Goal: Check status: Check status

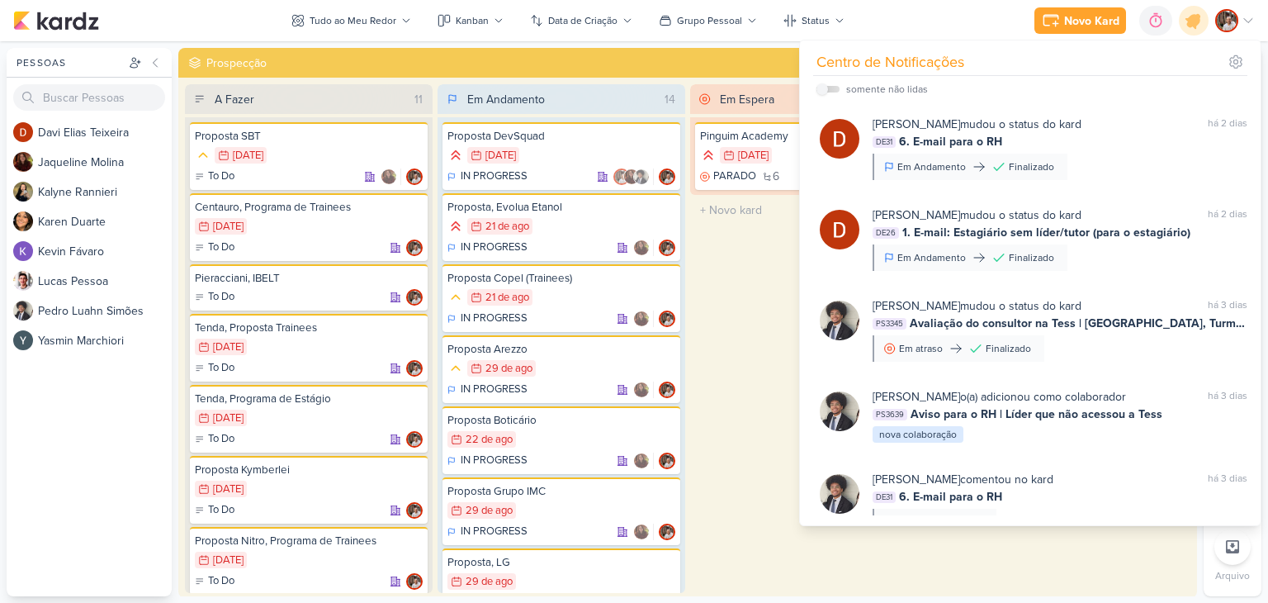
scroll to position [248, 0]
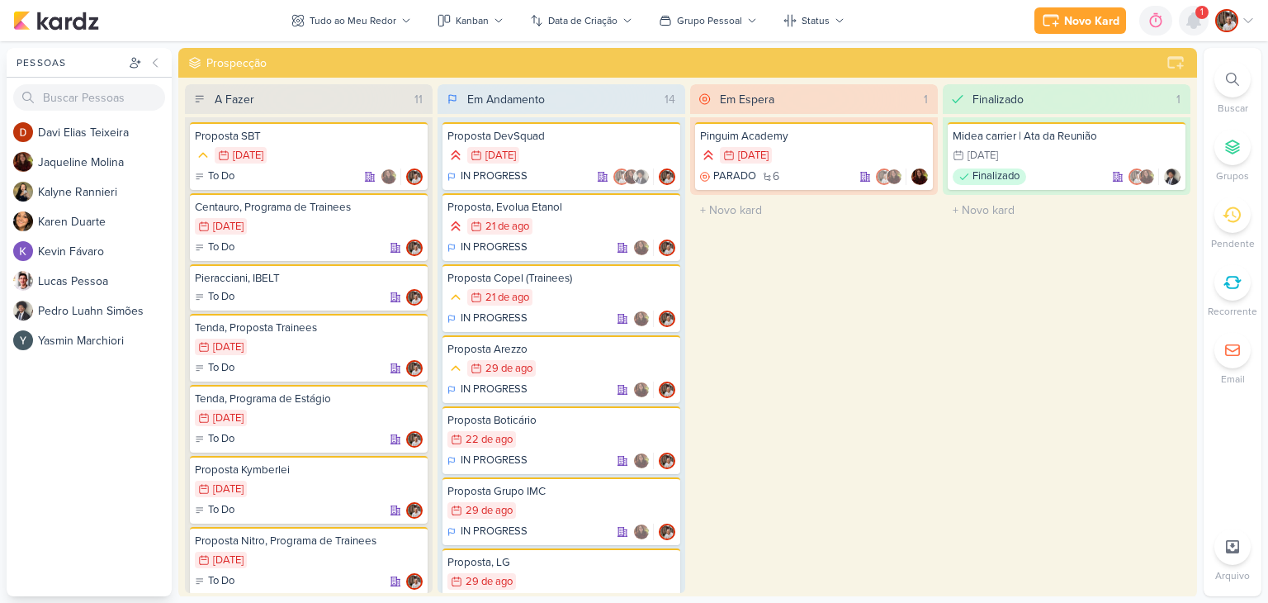
click at [1193, 26] on icon at bounding box center [1193, 20] width 13 height 15
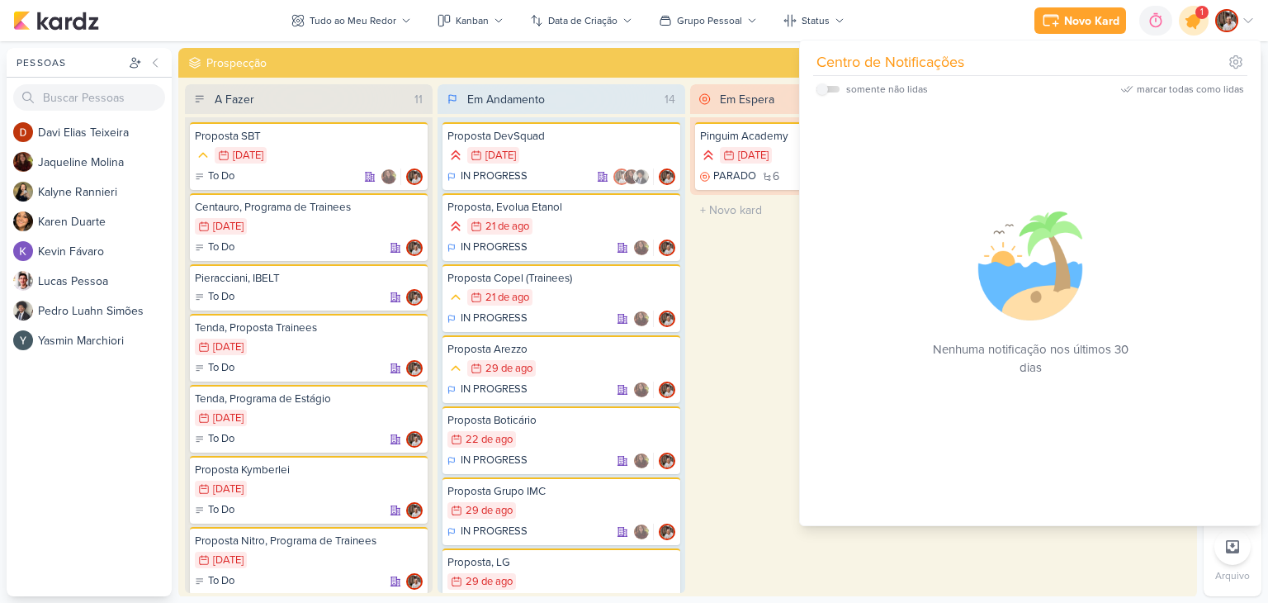
click at [1196, 21] on icon at bounding box center [1194, 21] width 20 height 20
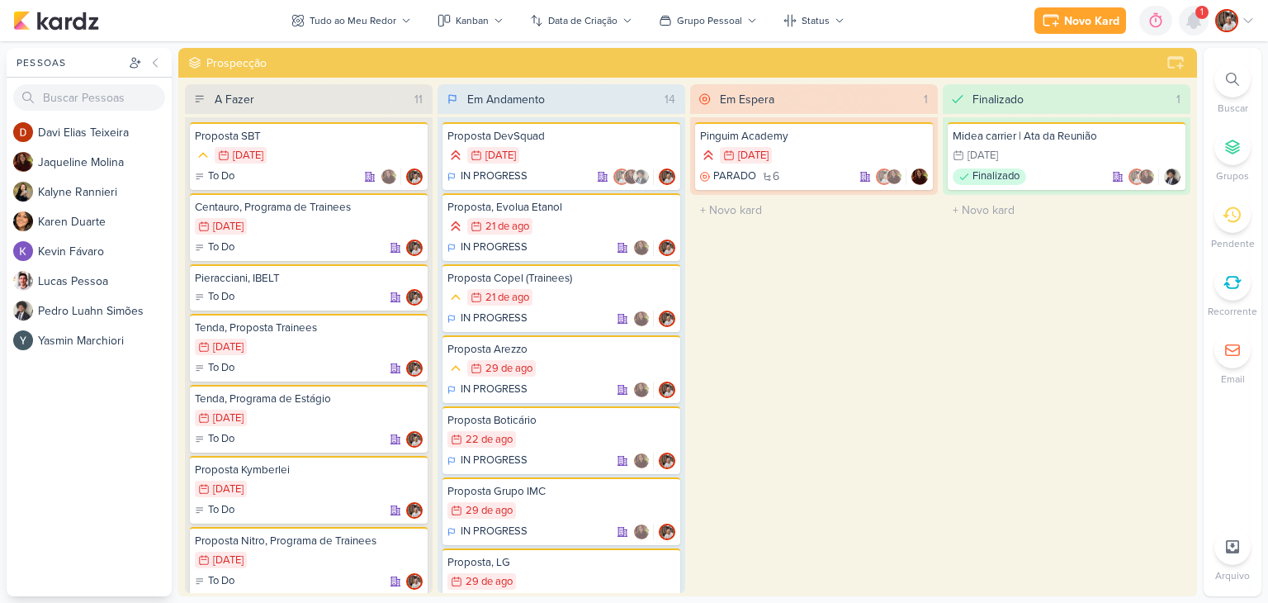
click at [1192, 22] on icon at bounding box center [1193, 20] width 13 height 15
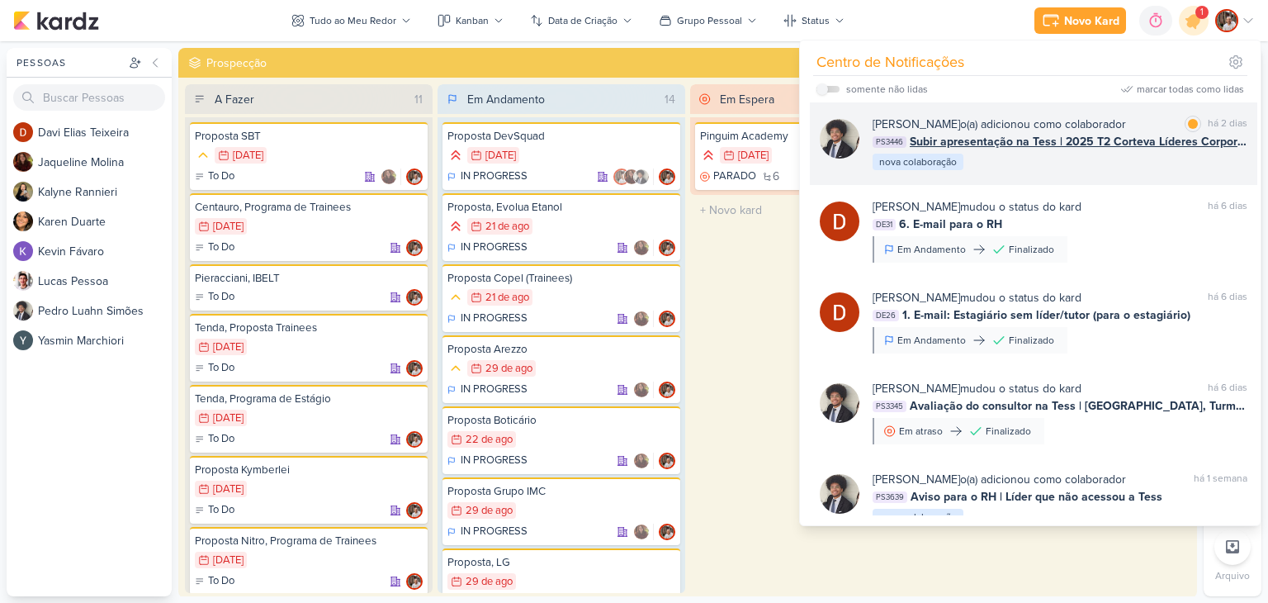
click at [1098, 143] on span "Subir apresentação na Tess | 2025 T2 Corteva Líderes Corporativo | Líder Formad…" at bounding box center [1079, 141] width 338 height 17
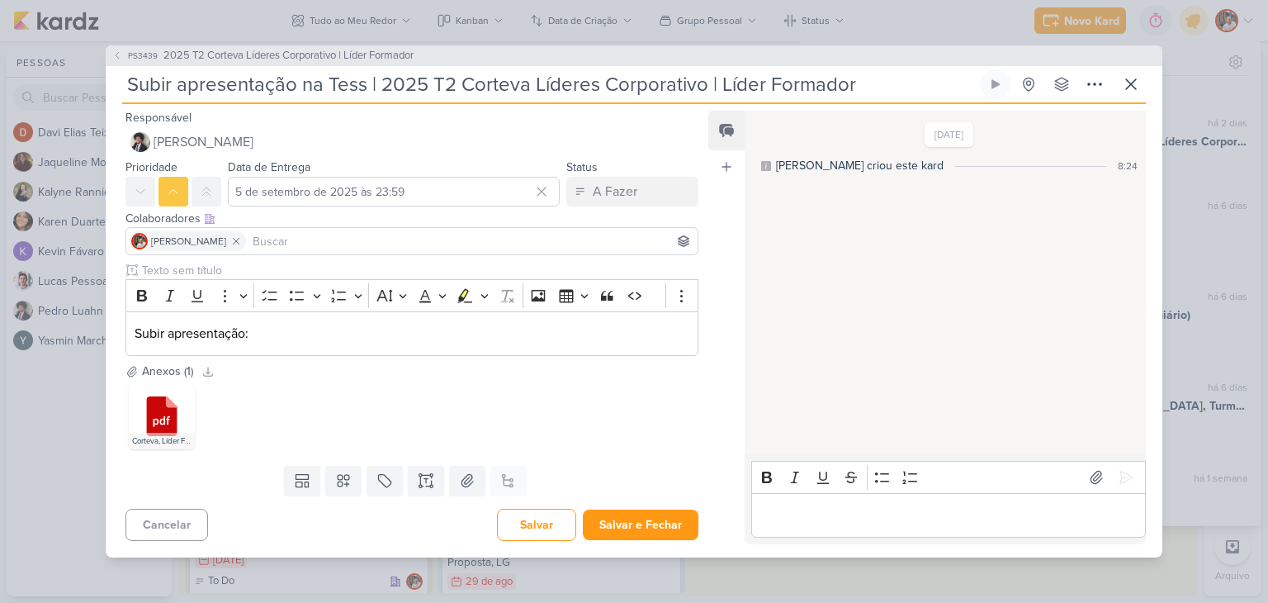
click at [851, 518] on p "Editor editing area: main" at bounding box center [948, 515] width 377 height 20
click at [1118, 485] on icon at bounding box center [1126, 477] width 17 height 17
click at [671, 519] on button "Salvar e Fechar" at bounding box center [641, 525] width 116 height 31
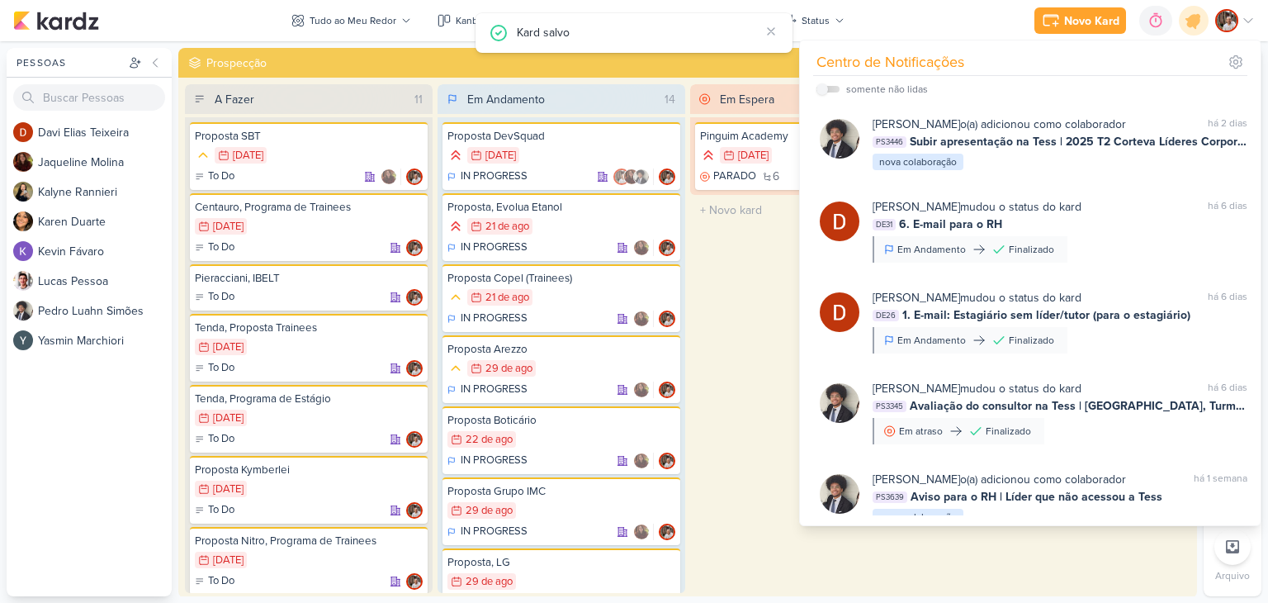
click at [763, 367] on div "Em Espera 1 [GEOGRAPHIC_DATA] 29/3 [DATE] PARADO 6" at bounding box center [814, 338] width 248 height 509
